Goal: Information Seeking & Learning: Learn about a topic

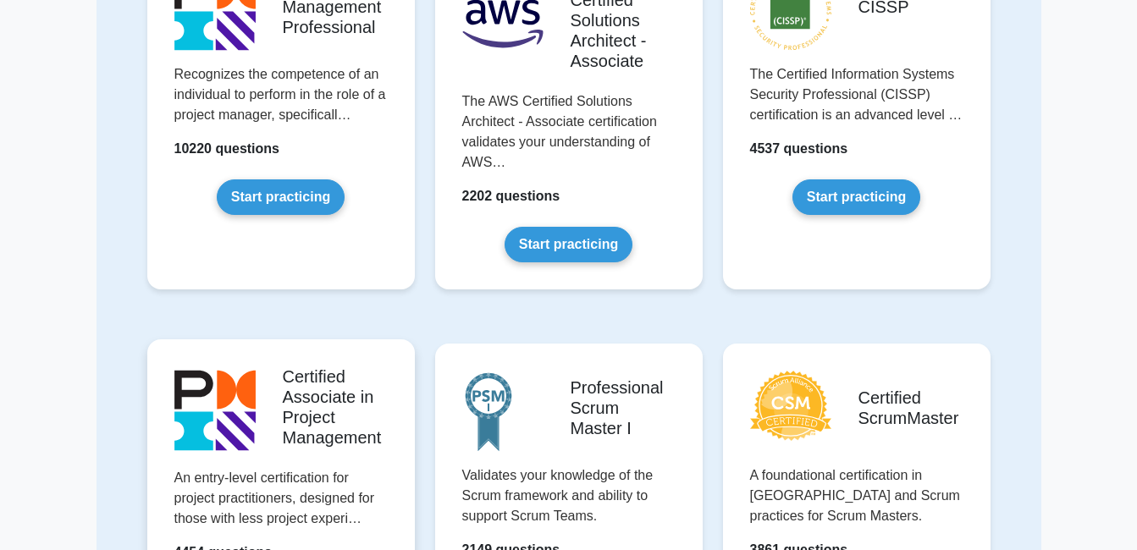
scroll to position [169, 0]
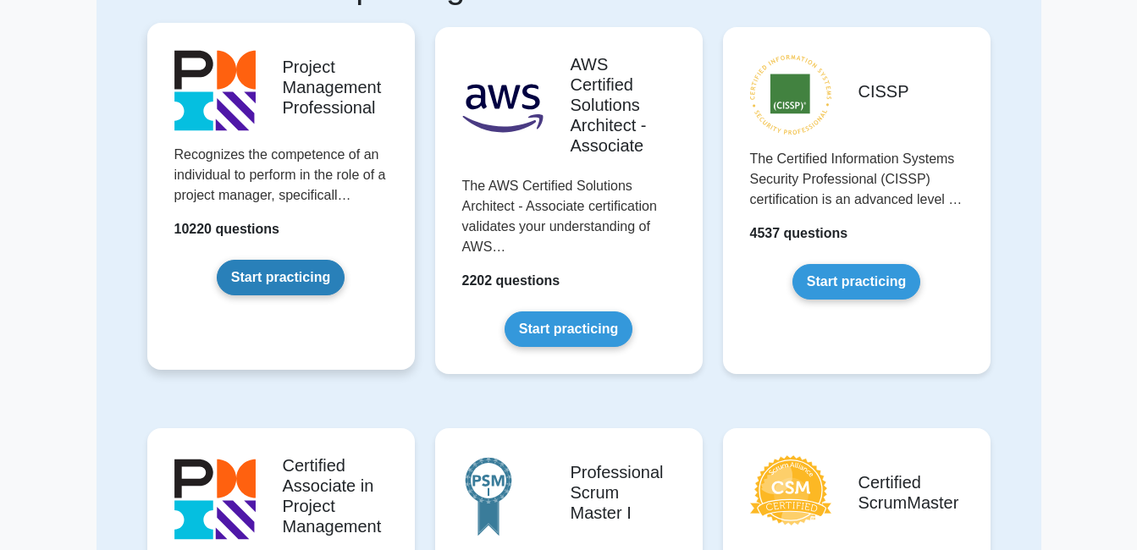
click at [312, 276] on link "Start practicing" at bounding box center [281, 278] width 128 height 36
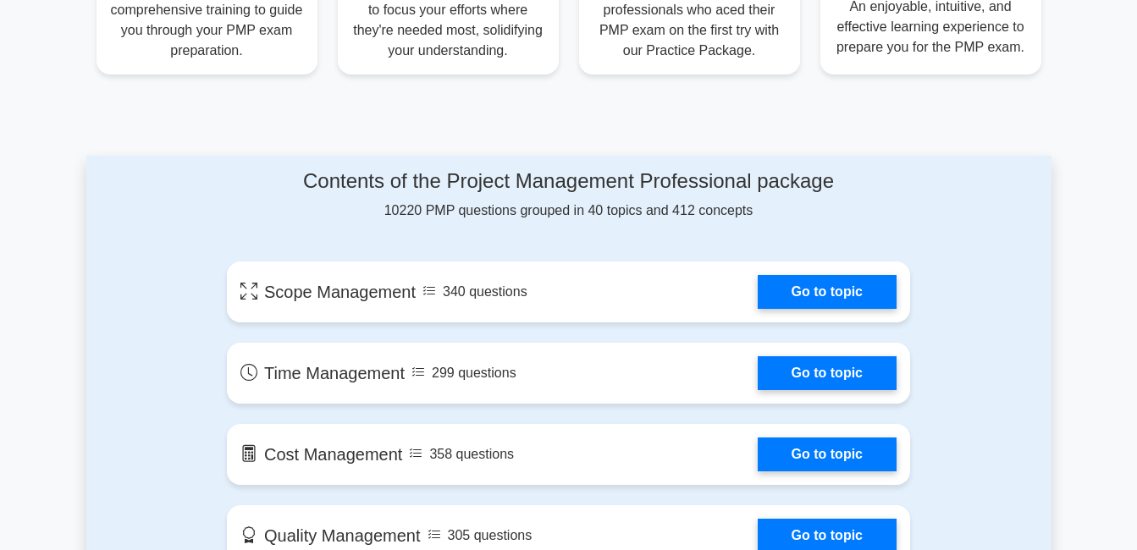
scroll to position [847, 0]
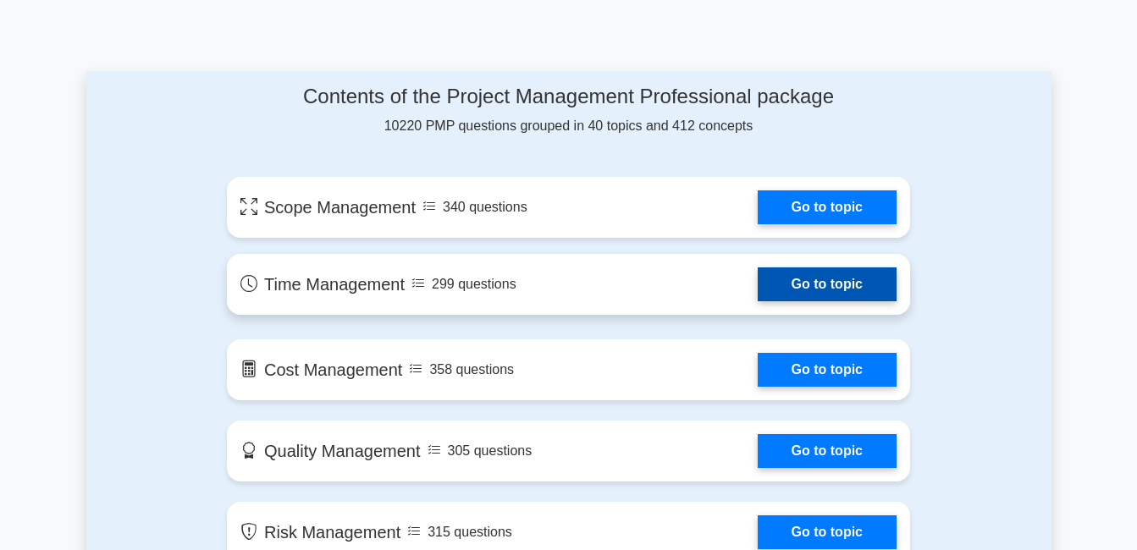
click at [832, 290] on link "Go to topic" at bounding box center [827, 285] width 139 height 34
